Goal: Information Seeking & Learning: Learn about a topic

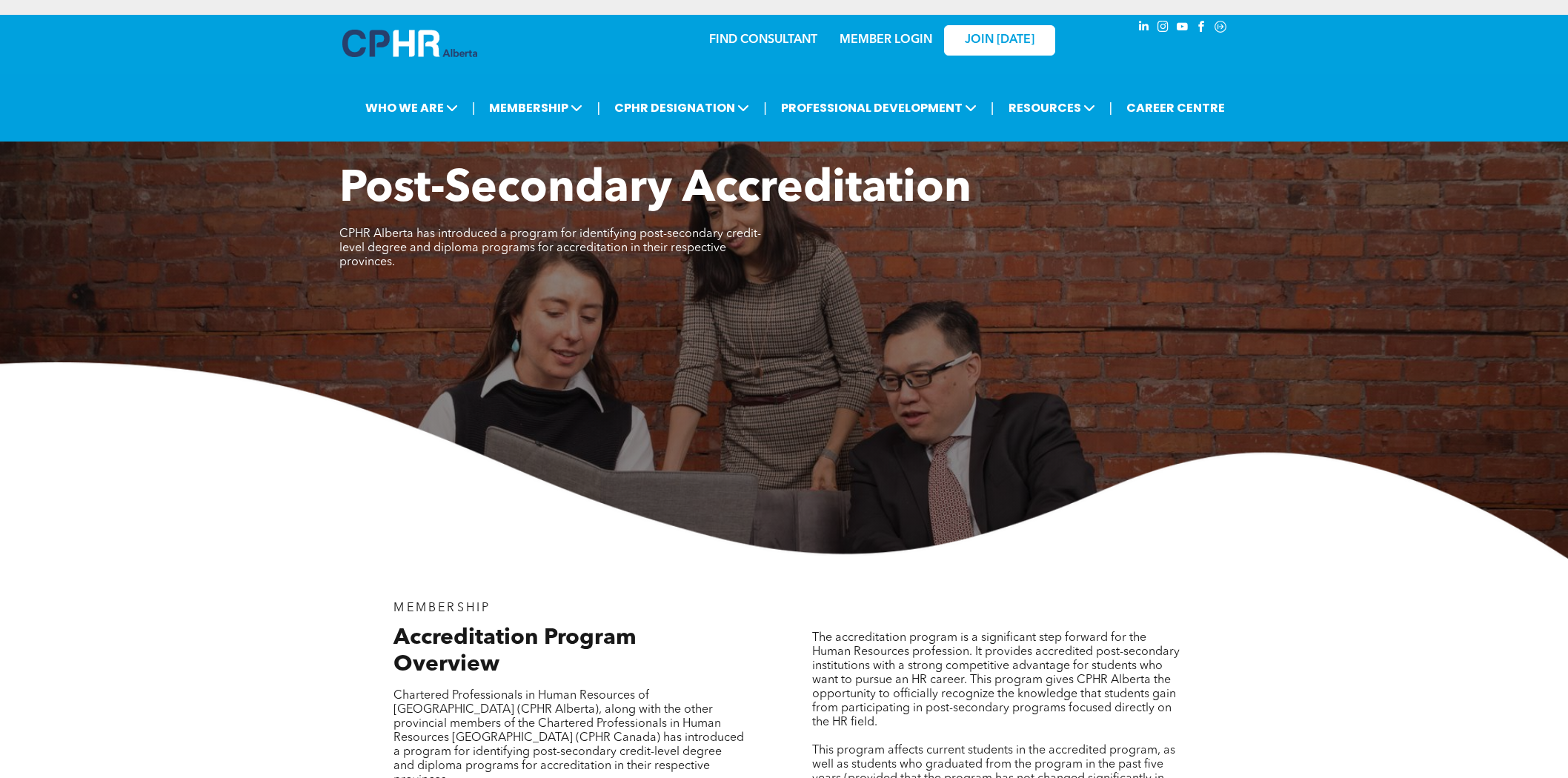
scroll to position [2389, 0]
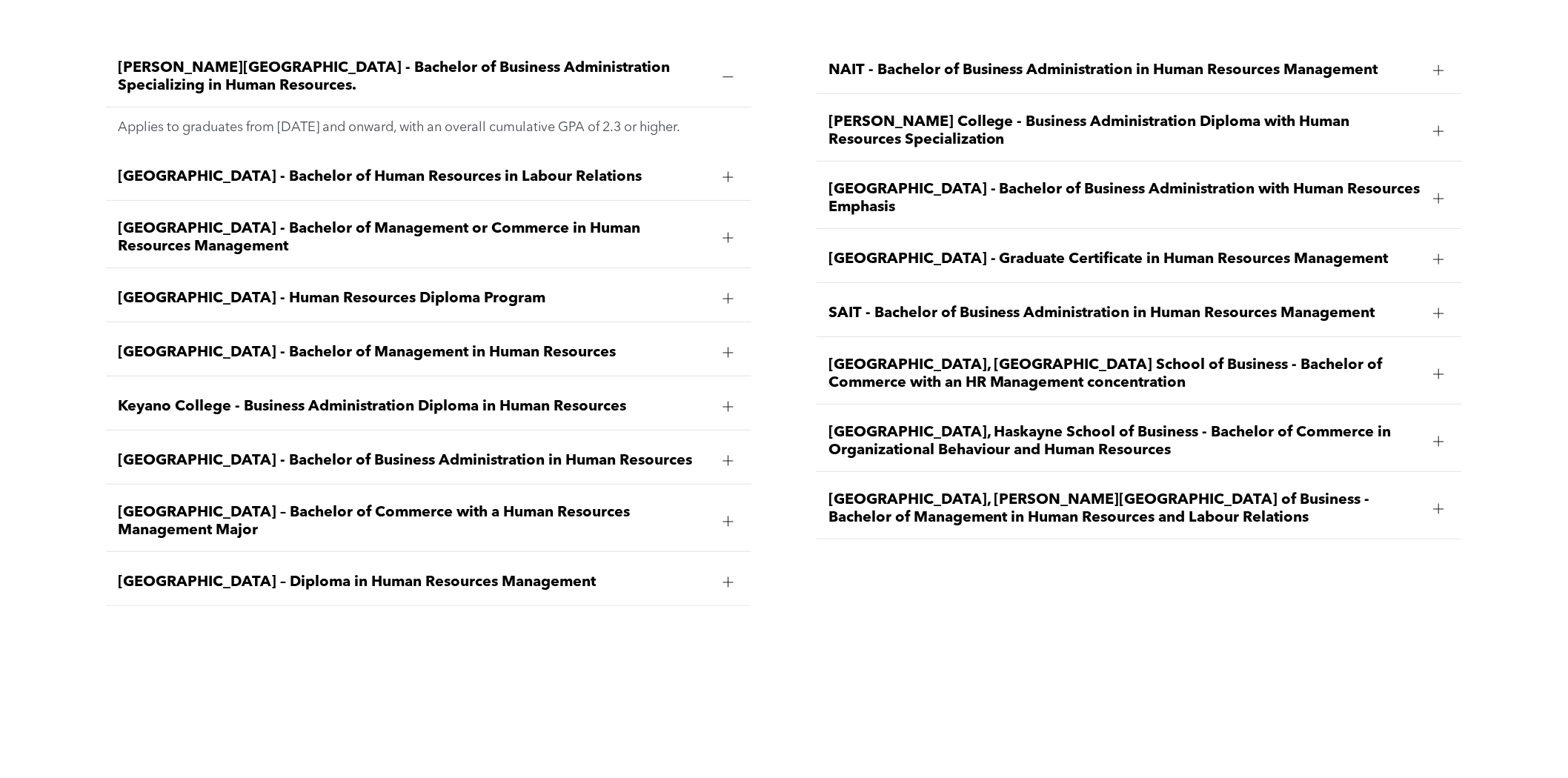
click at [945, 491] on span "University of Lethbridge, Dhillon School of Business - Bachelor of Management i…" at bounding box center [1125, 509] width 593 height 36
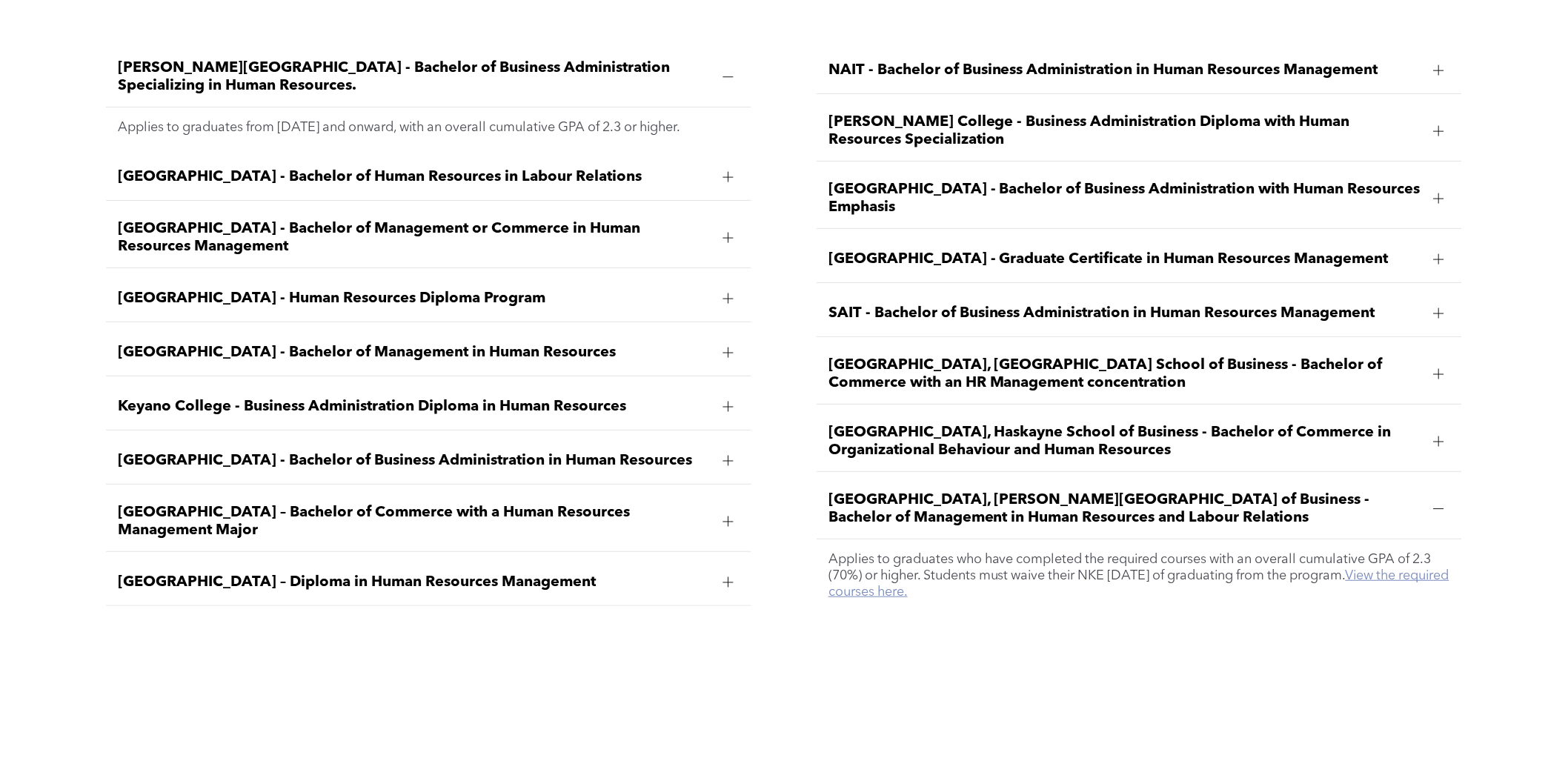
click at [927, 569] on link "View the required courses here." at bounding box center [1138, 584] width 621 height 30
